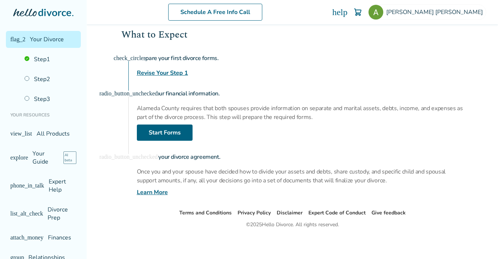
scroll to position [109, 0]
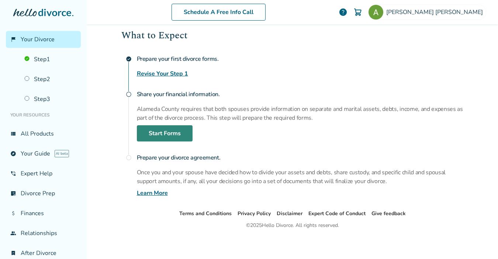
click at [187, 131] on link "Start Forms" at bounding box center [165, 133] width 56 height 16
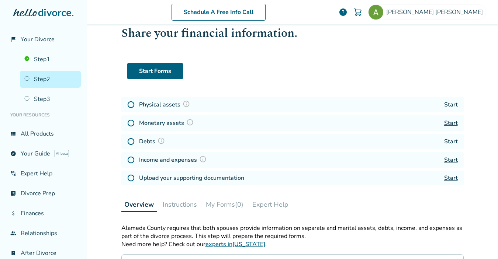
scroll to position [21, 0]
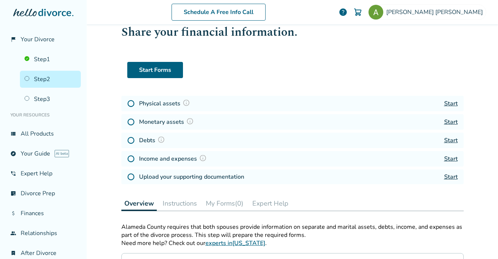
click at [451, 101] on link "Start" at bounding box center [451, 104] width 14 height 8
